Goal: Task Accomplishment & Management: Manage account settings

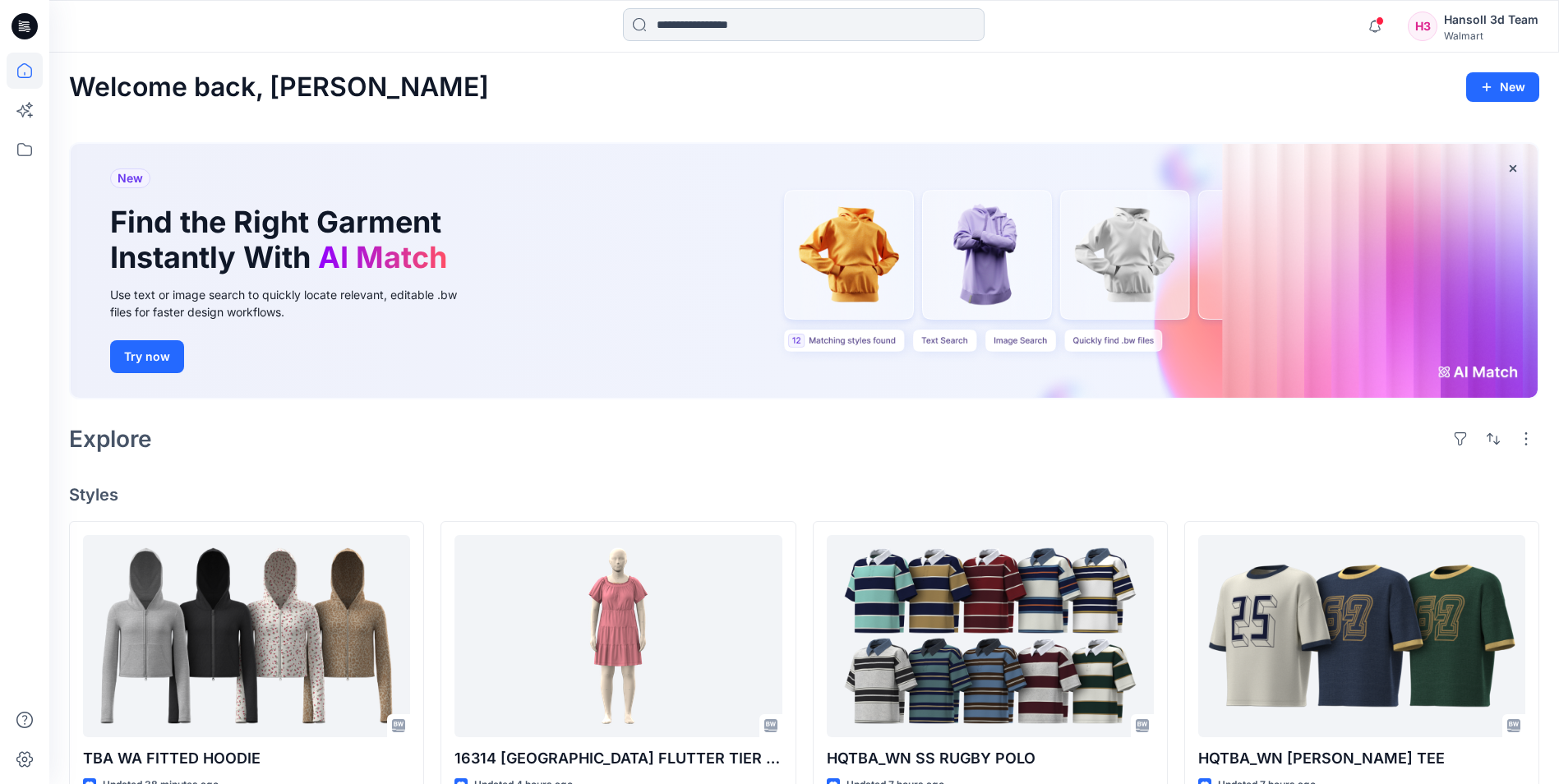
click at [682, 25] on input at bounding box center [803, 25] width 361 height 33
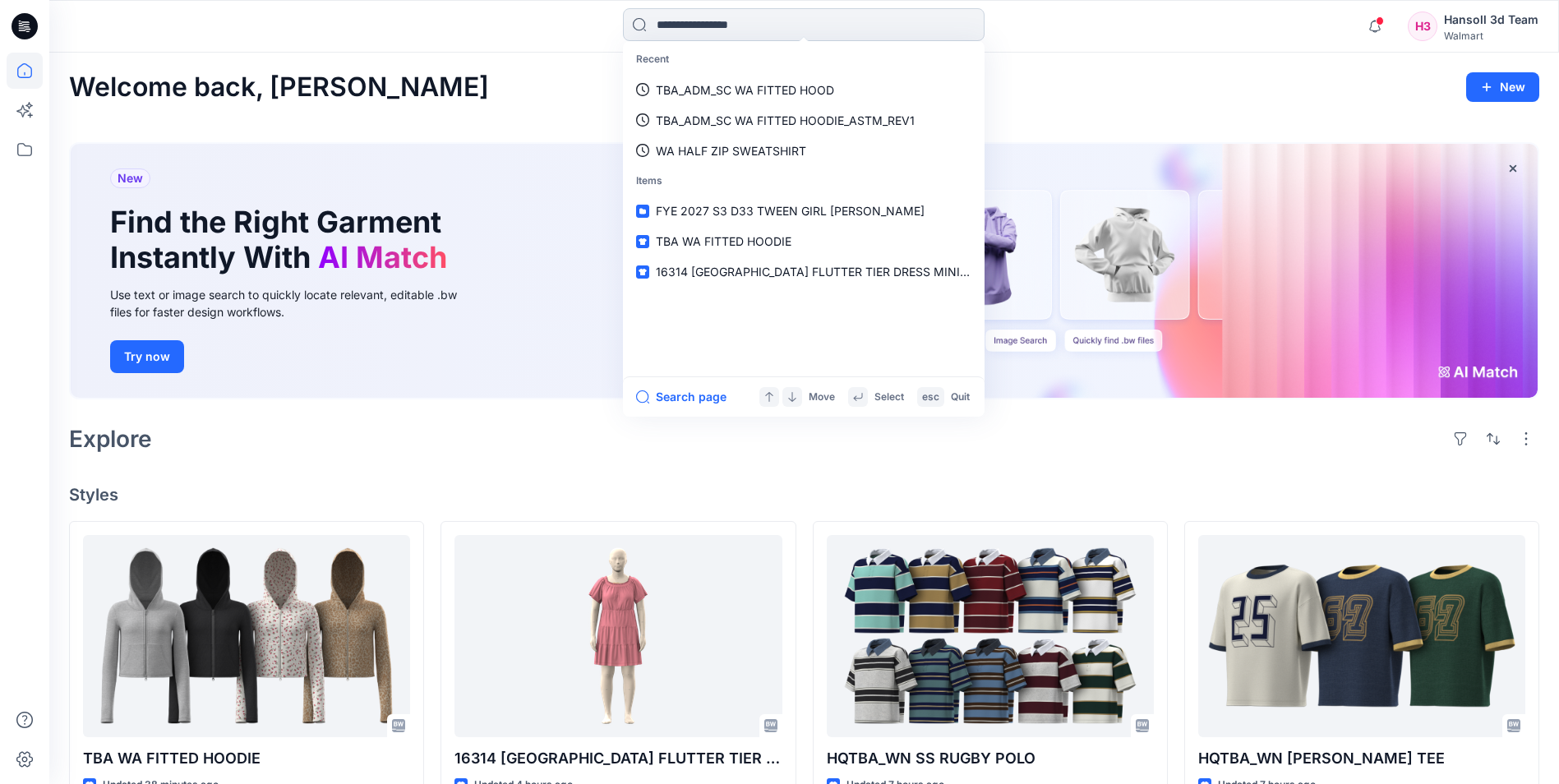
click at [734, 15] on input at bounding box center [803, 25] width 361 height 33
click at [1473, 26] on div "Hansoll 3d Team" at bounding box center [1491, 19] width 95 height 20
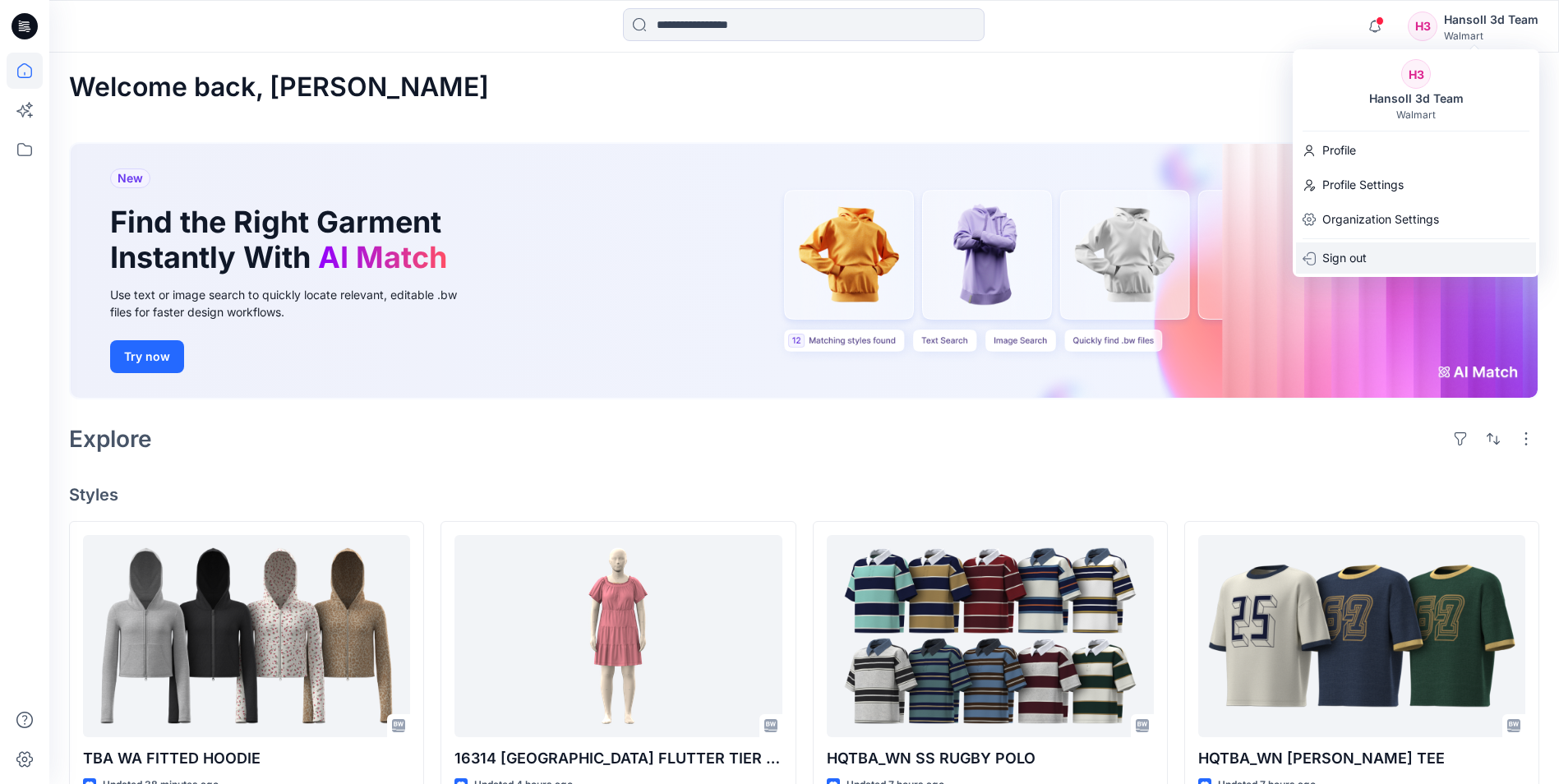
click at [1332, 262] on p "Sign out" at bounding box center [1344, 258] width 44 height 32
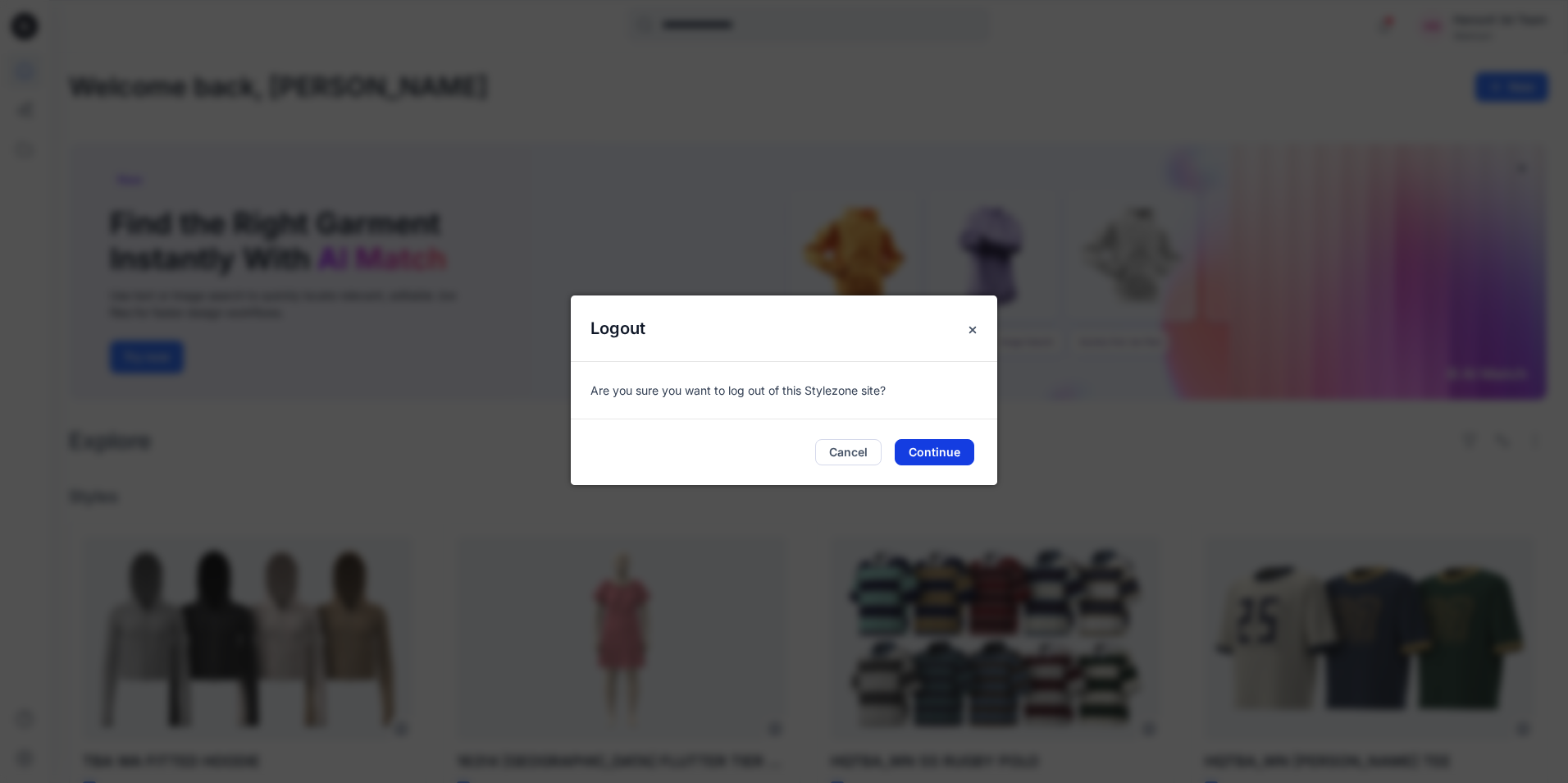
click at [922, 449] on button "Continue" at bounding box center [934, 452] width 79 height 26
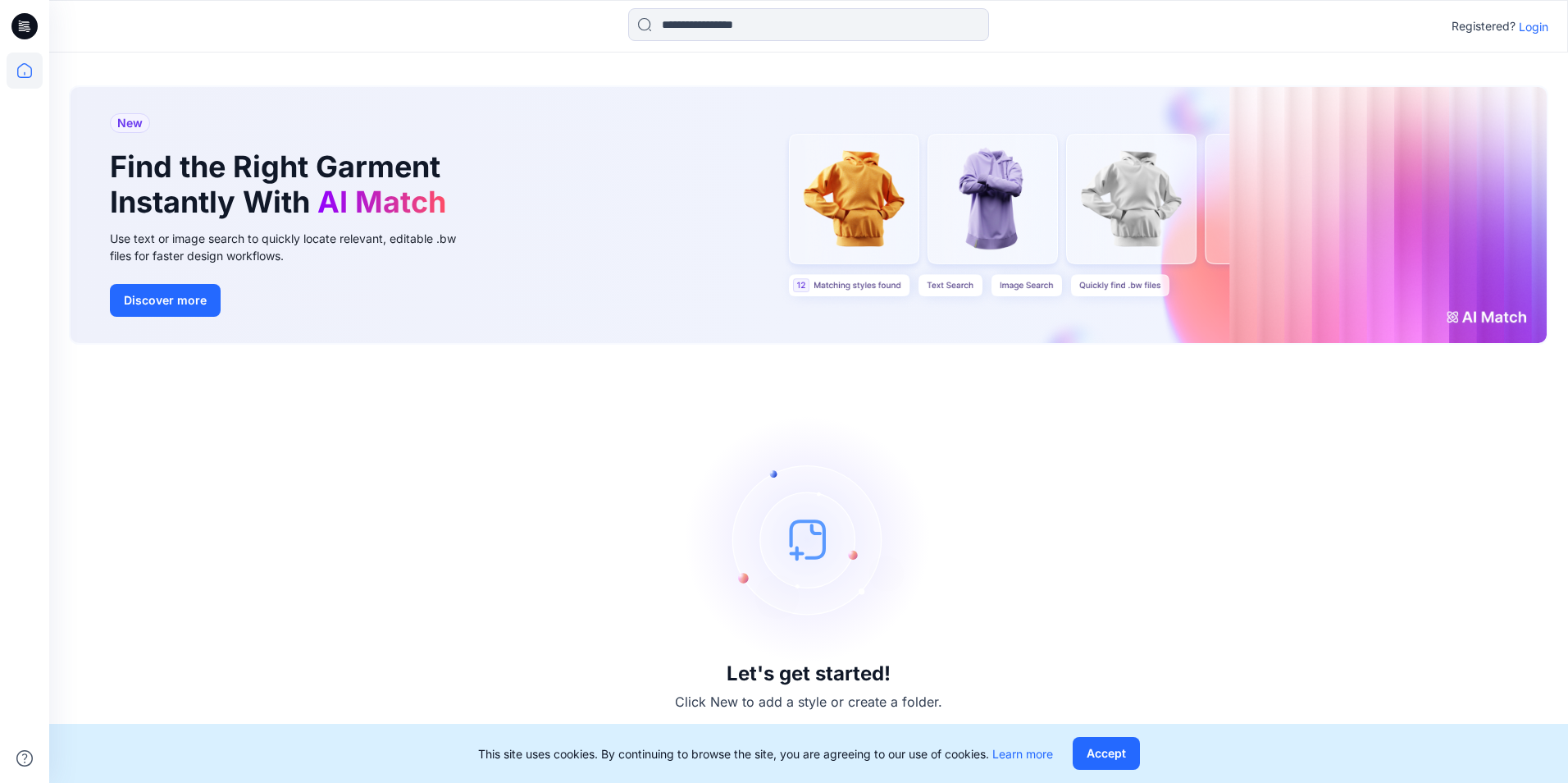
click at [1537, 31] on p "Login" at bounding box center [1533, 27] width 30 height 17
